Goal: Task Accomplishment & Management: Use online tool/utility

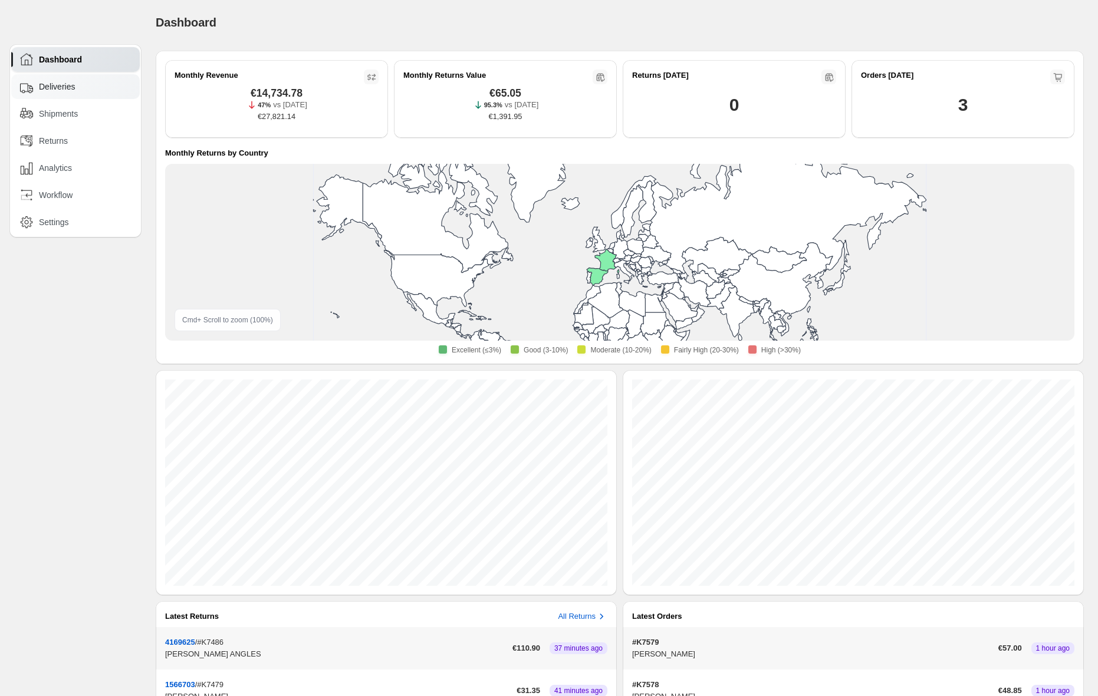
click at [74, 87] on span "Deliveries" at bounding box center [57, 87] width 36 height 12
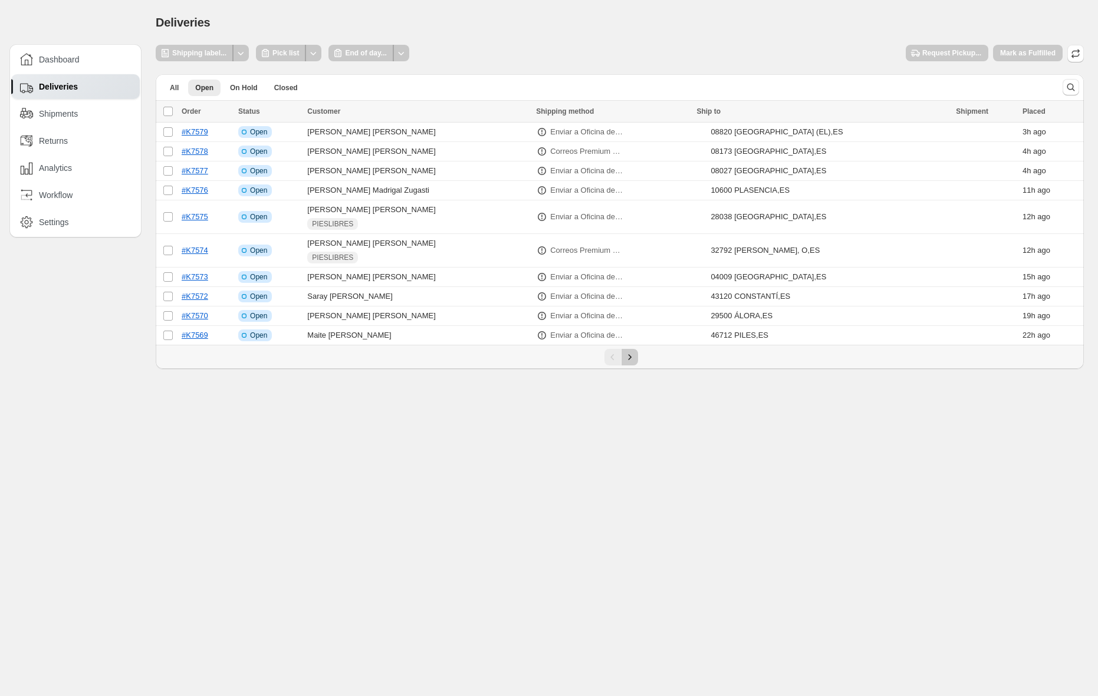
click at [636, 361] on button "Next" at bounding box center [630, 357] width 17 height 17
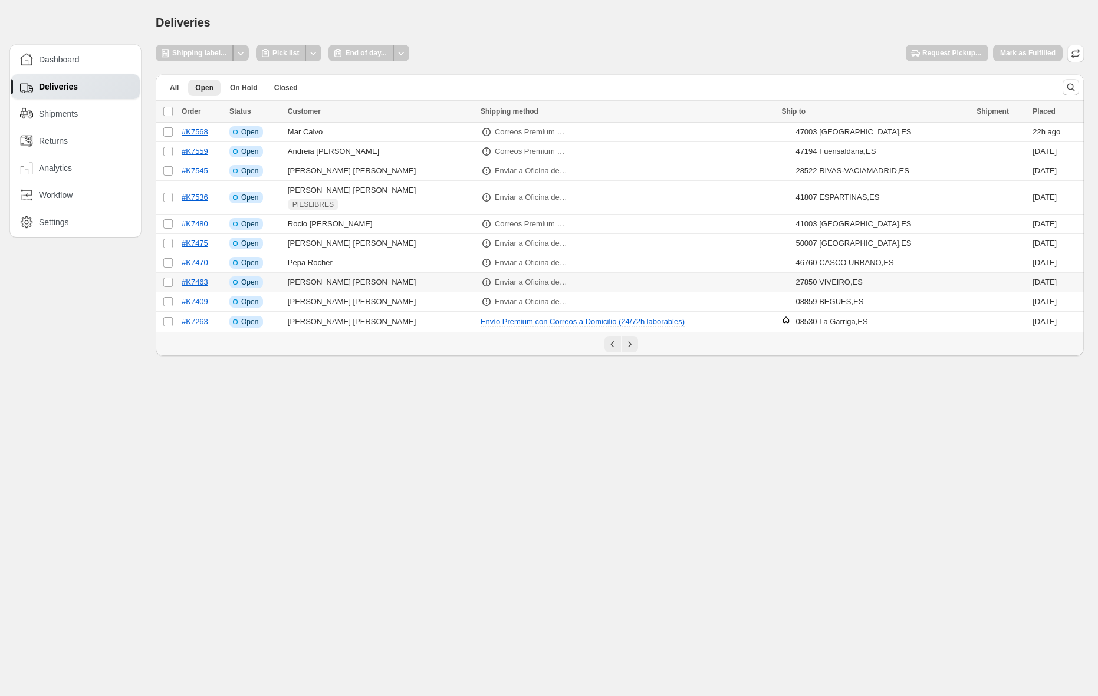
click at [498, 284] on p "Enviar a Oficina de Correos (48/72h)" at bounding box center [532, 283] width 74 height 12
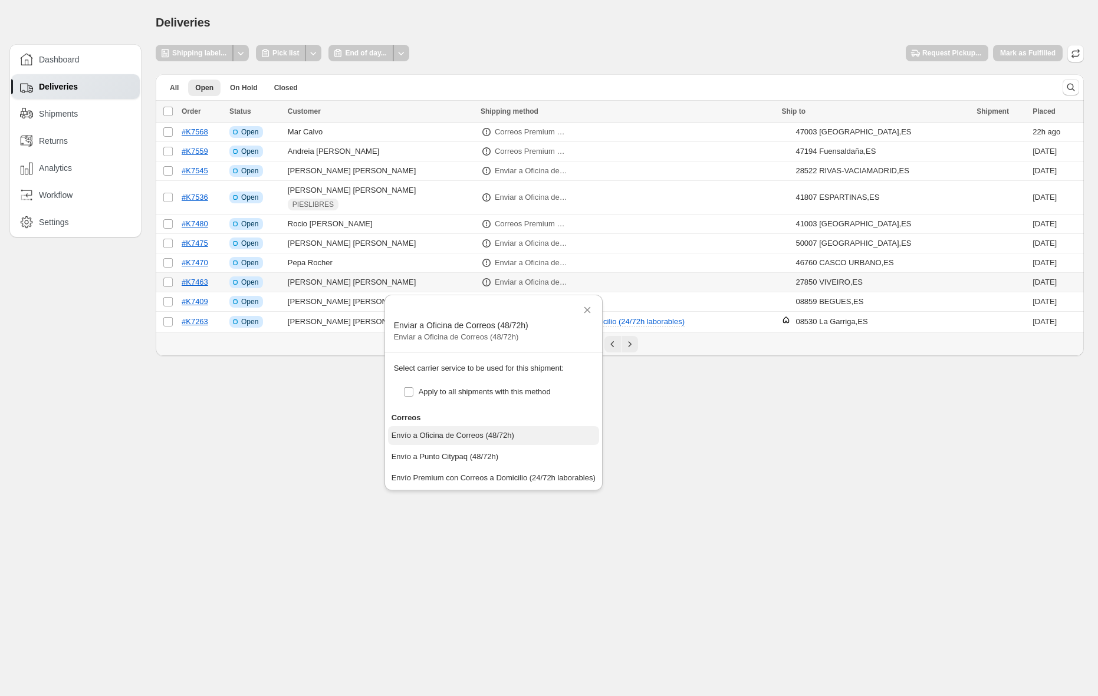
click at [509, 434] on div "Envío a Oficina de Correos (48/72h)" at bounding box center [453, 436] width 123 height 12
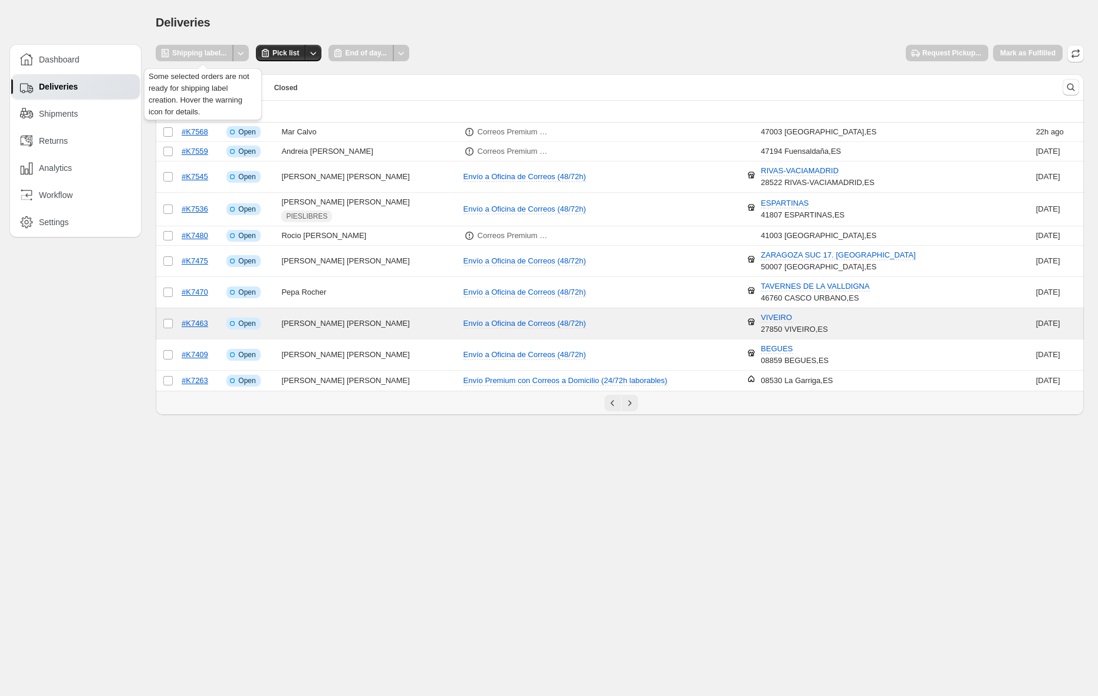
click at [214, 54] on div "Shipping label..." at bounding box center [195, 53] width 78 height 17
click at [241, 51] on div at bounding box center [241, 53] width 16 height 17
click at [657, 318] on button "VIVEIRO" at bounding box center [776, 317] width 45 height 19
click at [657, 315] on div "VIVEIRO" at bounding box center [794, 318] width 67 height 12
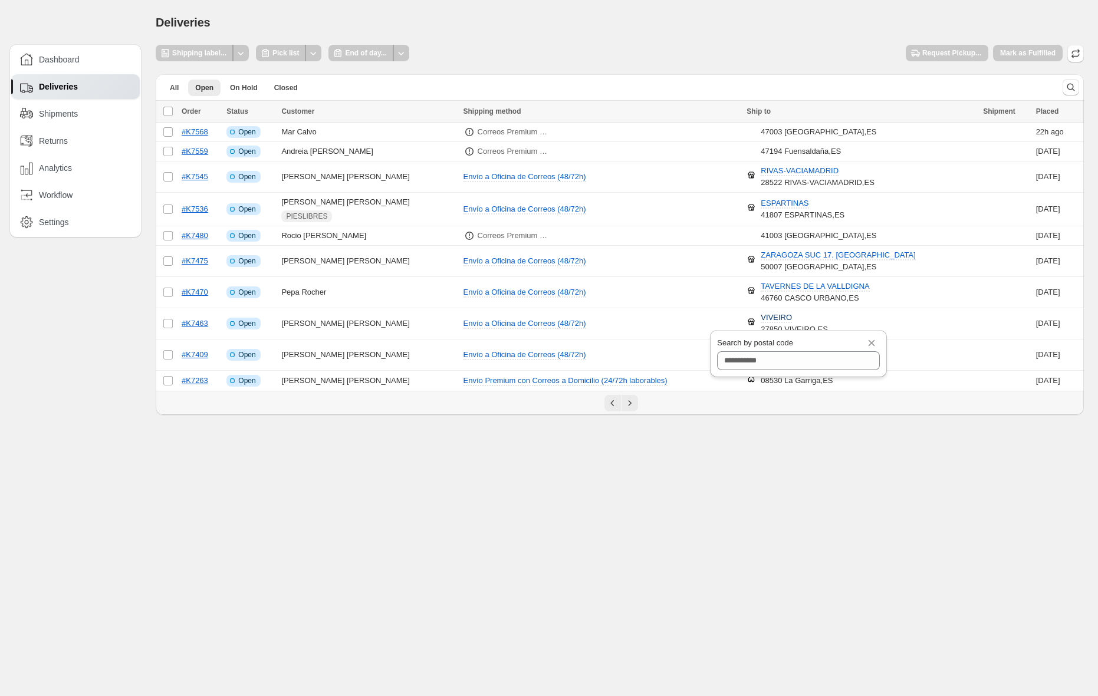
click at [657, 416] on body "**********" at bounding box center [549, 348] width 1098 height 696
click at [657, 318] on span "VIVEIRO" at bounding box center [776, 318] width 31 height 10
click at [657, 364] on input "Search by postal code" at bounding box center [798, 360] width 163 height 19
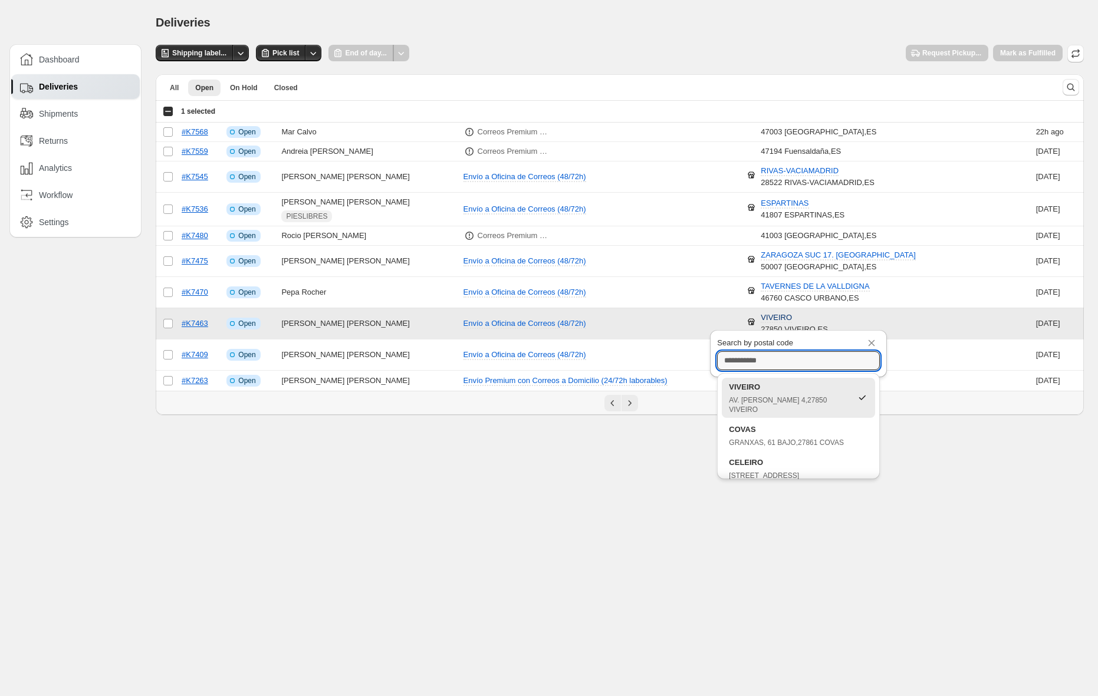
click at [657, 393] on div "VIVEIRO AV. [PERSON_NAME][STREET_ADDRESS]" at bounding box center [790, 398] width 123 height 33
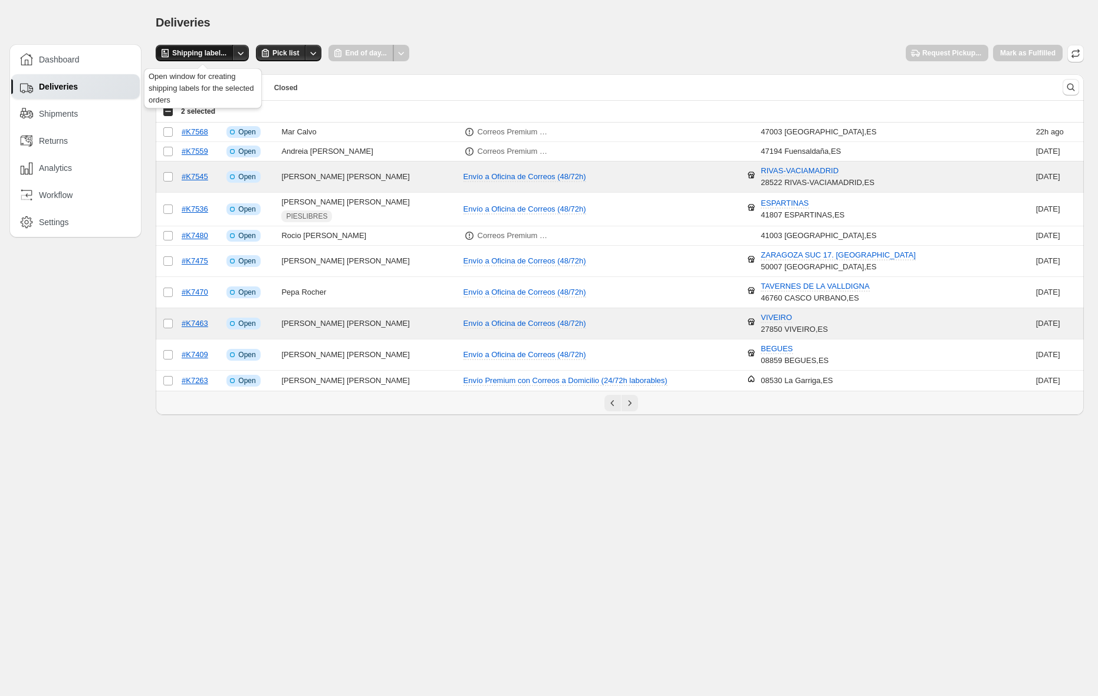
click at [201, 52] on span "Shipping label..." at bounding box center [199, 52] width 54 height 9
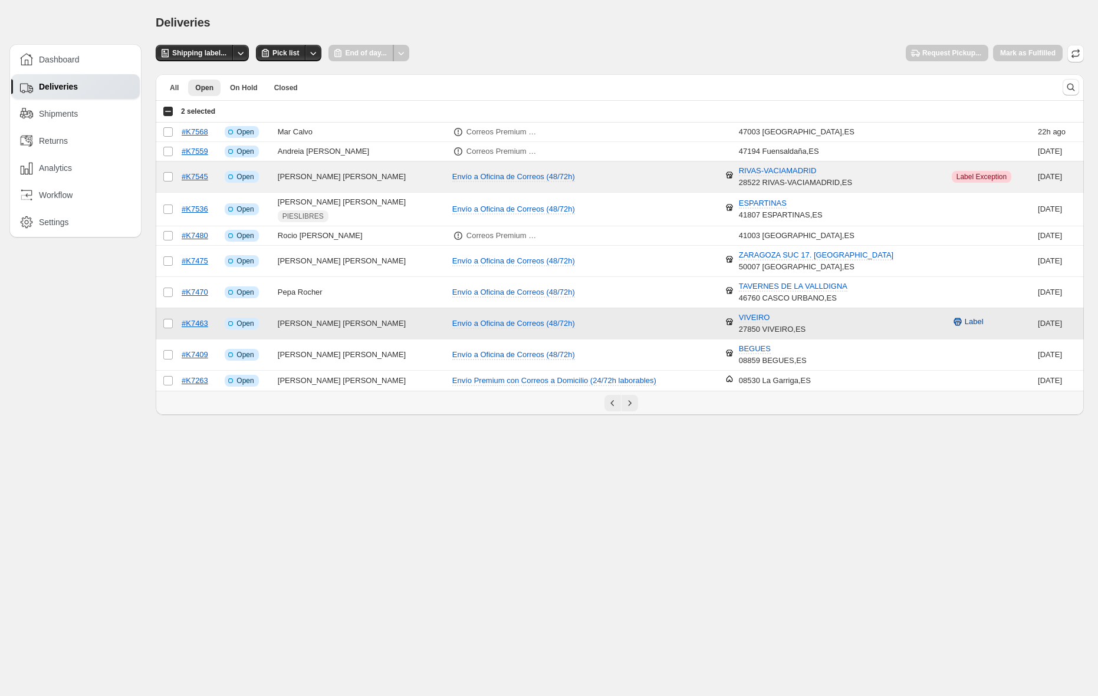
click at [657, 323] on span "Label" at bounding box center [974, 322] width 19 height 12
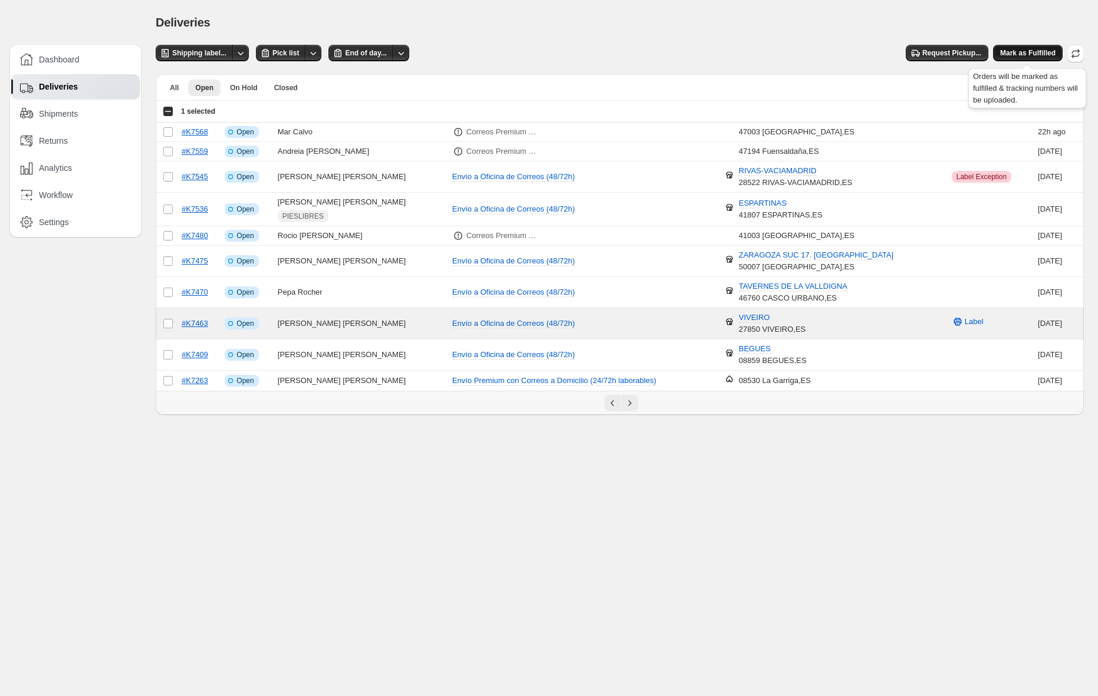
click at [657, 53] on span "Mark as Fulfilled" at bounding box center [1027, 52] width 55 height 9
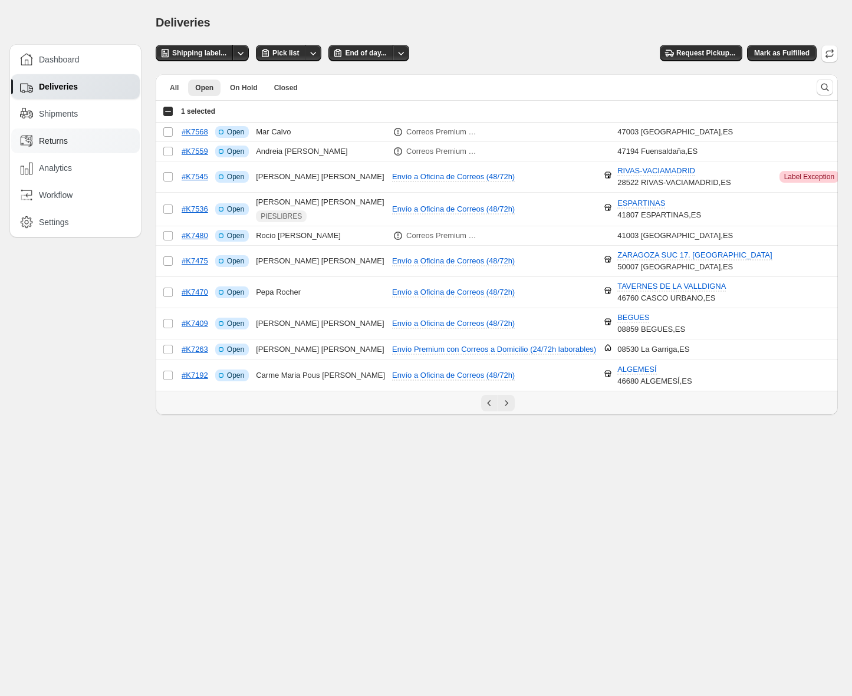
click at [60, 137] on span "Returns" at bounding box center [53, 141] width 29 height 12
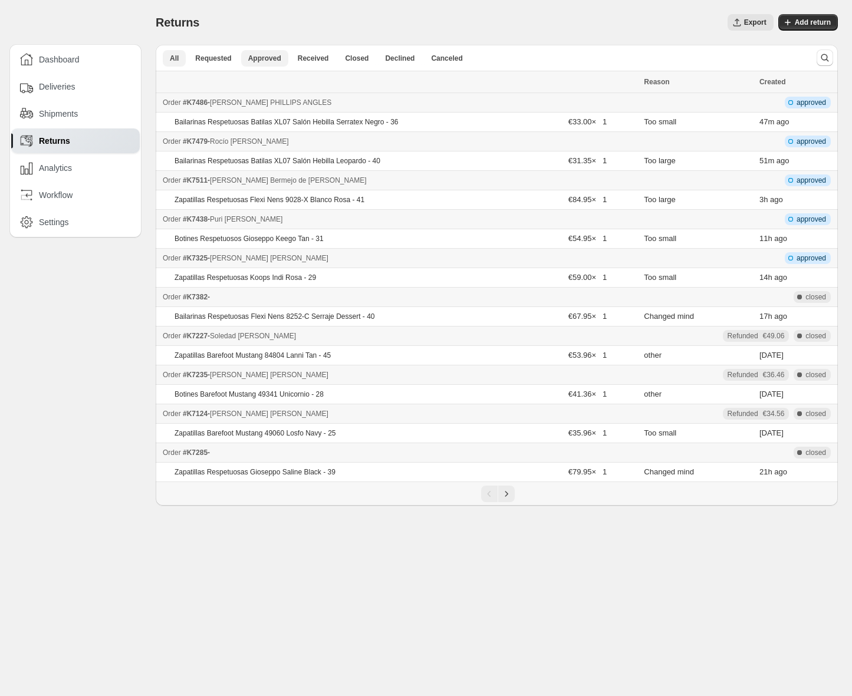
click at [258, 58] on span "Approved" at bounding box center [264, 58] width 33 height 9
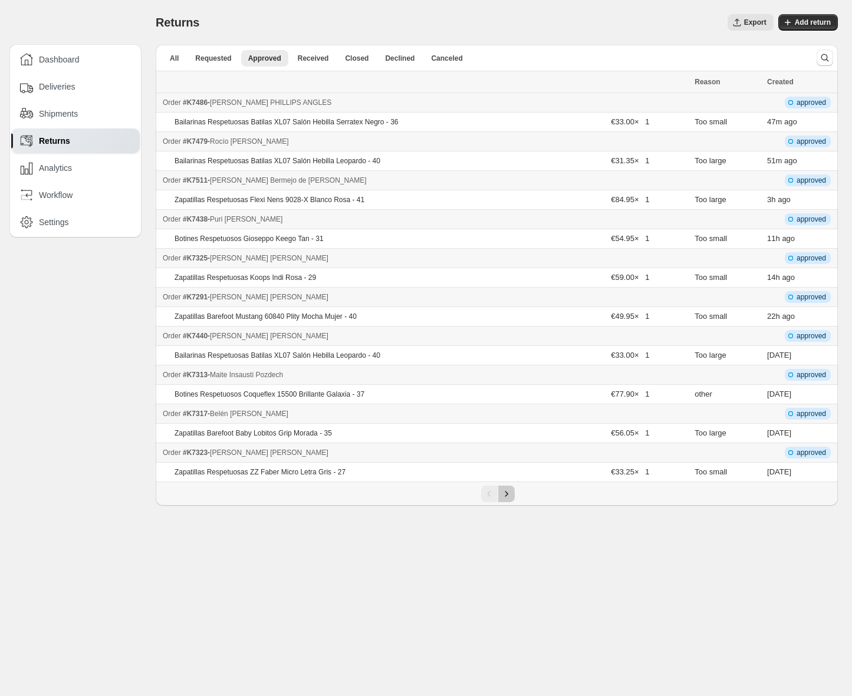
click at [506, 497] on icon "Next" at bounding box center [507, 494] width 12 height 12
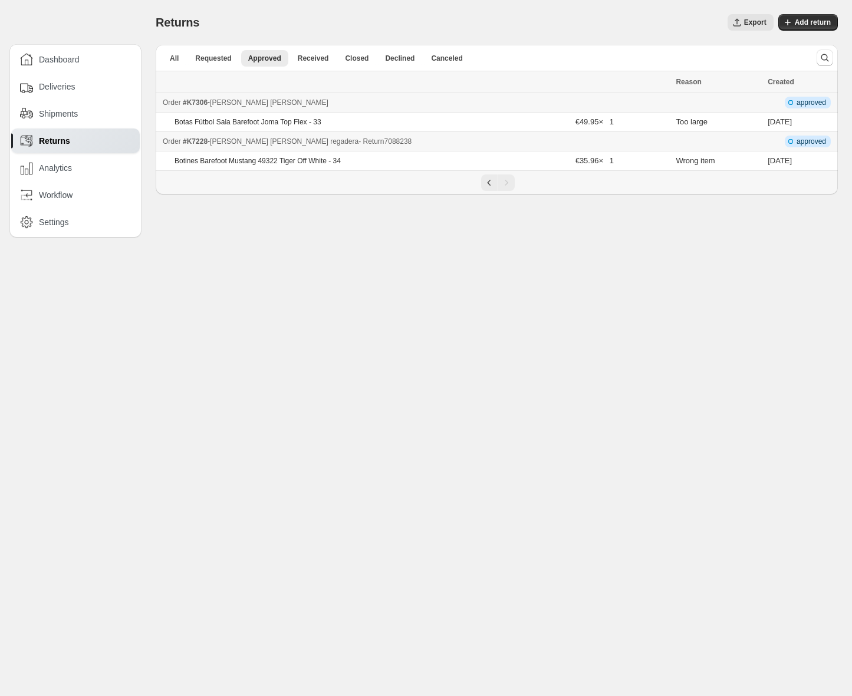
click at [445, 142] on div "Order #K7228 - [PERSON_NAME] - Return 7088238" at bounding box center [416, 142] width 506 height 12
click at [407, 100] on div "Order #K7306 - [PERSON_NAME] - Return 9443152" at bounding box center [416, 103] width 506 height 12
